Goal: Check status: Check status

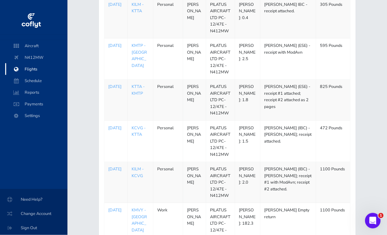
scroll to position [190, 0]
click at [114, 126] on p "[DATE]" at bounding box center [115, 128] width 15 height 6
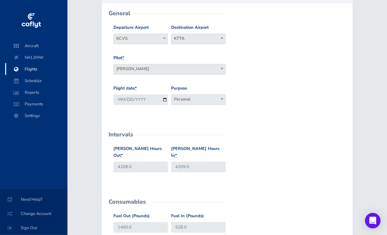
scroll to position [58, 0]
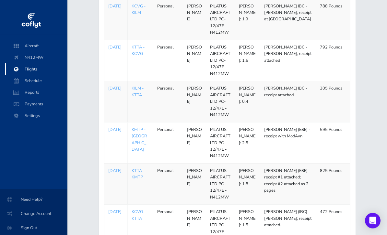
scroll to position [118, 0]
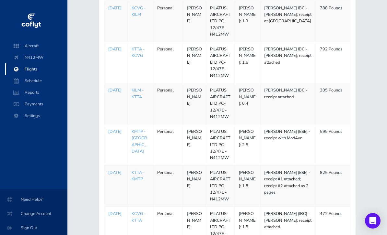
click at [111, 89] on p "[DATE]" at bounding box center [115, 90] width 15 height 6
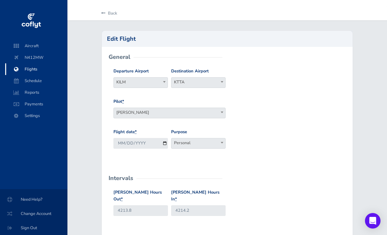
scroll to position [15, 0]
click at [108, 14] on link "Back" at bounding box center [108, 13] width 18 height 14
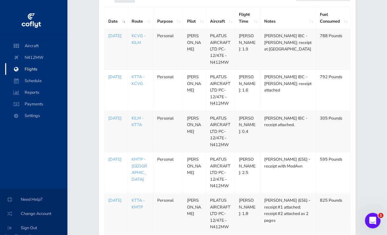
scroll to position [76, 0]
click at [115, 159] on p "[DATE]" at bounding box center [115, 159] width 15 height 6
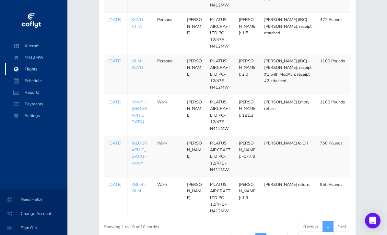
scroll to position [313, 0]
click at [270, 233] on link "2" at bounding box center [271, 238] width 11 height 11
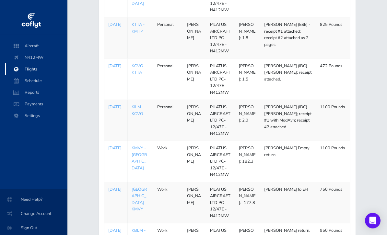
scroll to position [302, 0]
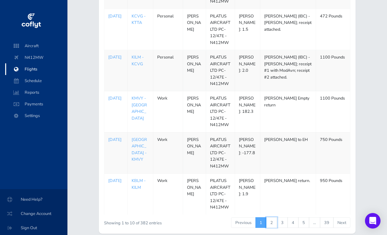
click at [272, 218] on link "2" at bounding box center [271, 223] width 11 height 11
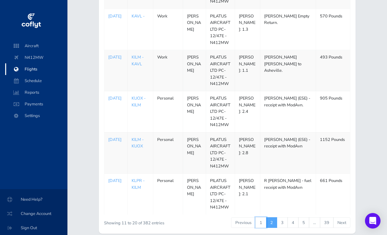
click at [259, 218] on link "1" at bounding box center [260, 223] width 11 height 11
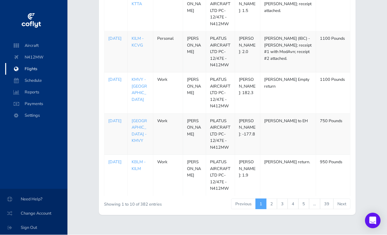
scroll to position [323, 0]
